Goal: Transaction & Acquisition: Purchase product/service

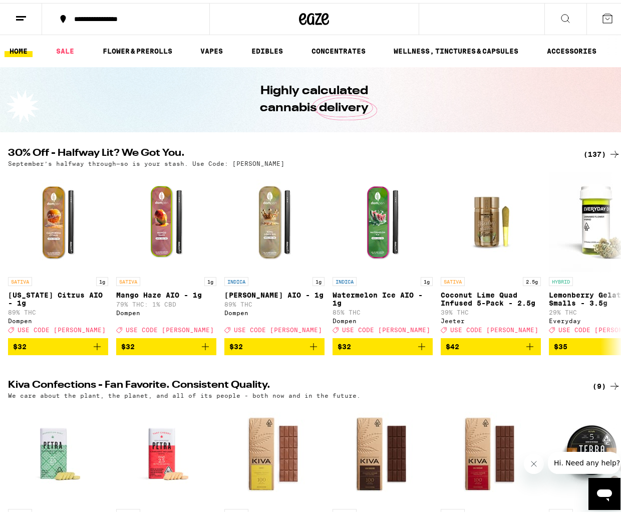
click at [609, 153] on icon at bounding box center [615, 151] width 12 height 12
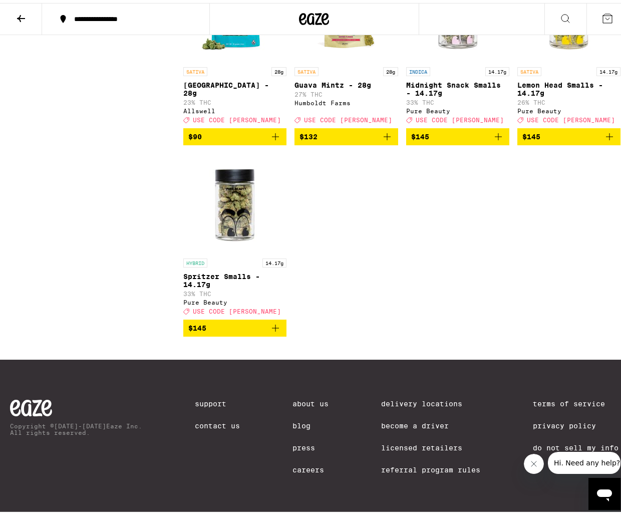
scroll to position [6506, 0]
